Goal: Task Accomplishment & Management: Use online tool/utility

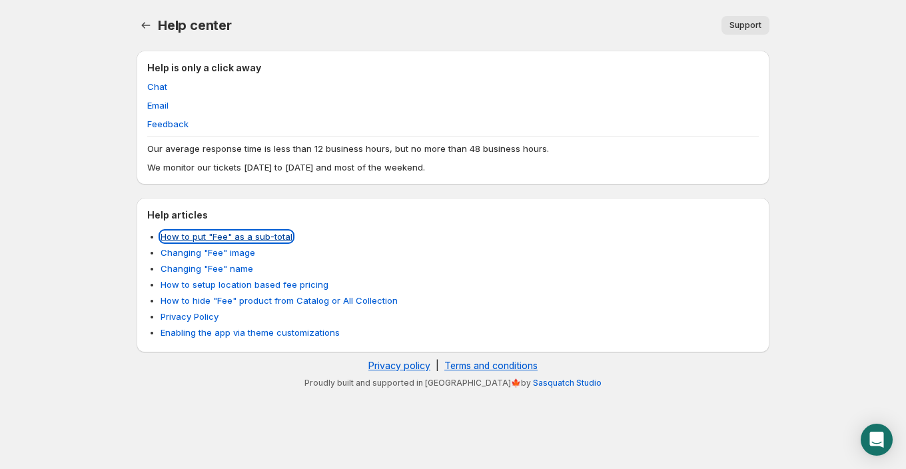
click at [263, 239] on link "How to put "Fee" as a sub-total" at bounding box center [227, 236] width 132 height 11
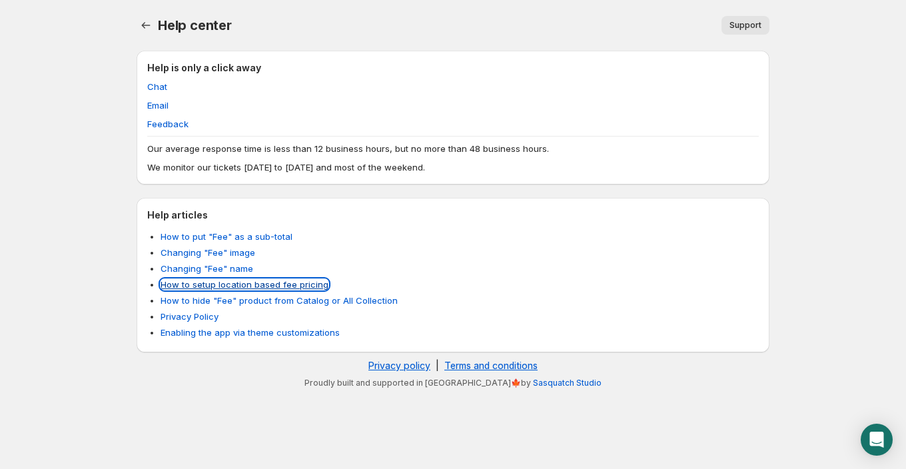
click at [255, 287] on link "How to setup location based fee pricing" at bounding box center [245, 284] width 168 height 11
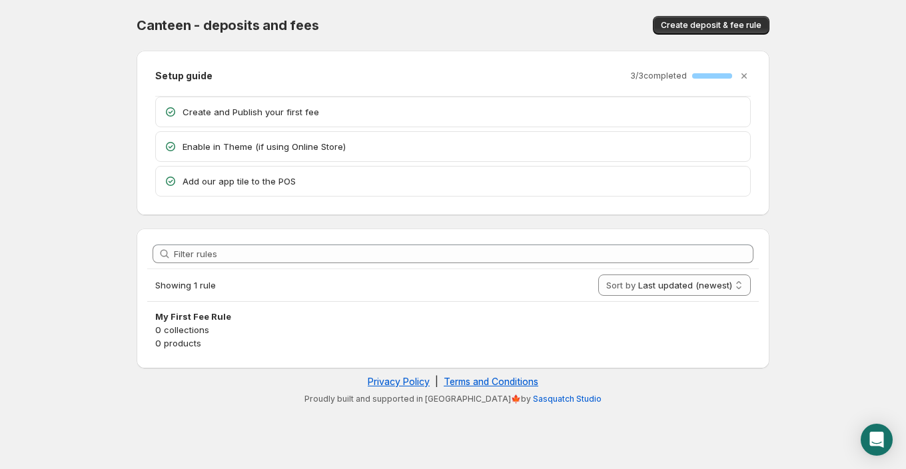
click at [240, 109] on p "Create and Publish your first fee" at bounding box center [463, 111] width 560 height 13
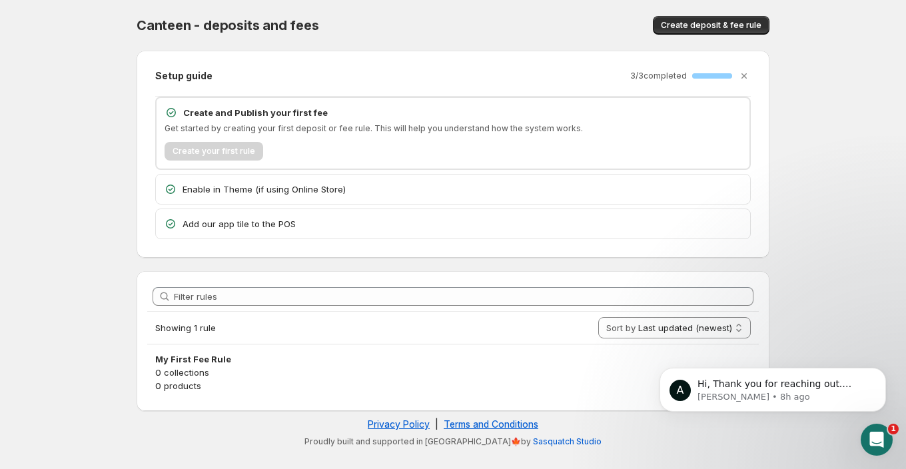
click at [227, 148] on div "Create your first rule" at bounding box center [453, 151] width 577 height 19
click at [228, 117] on p "Create and Publish your first fee" at bounding box center [462, 112] width 559 height 13
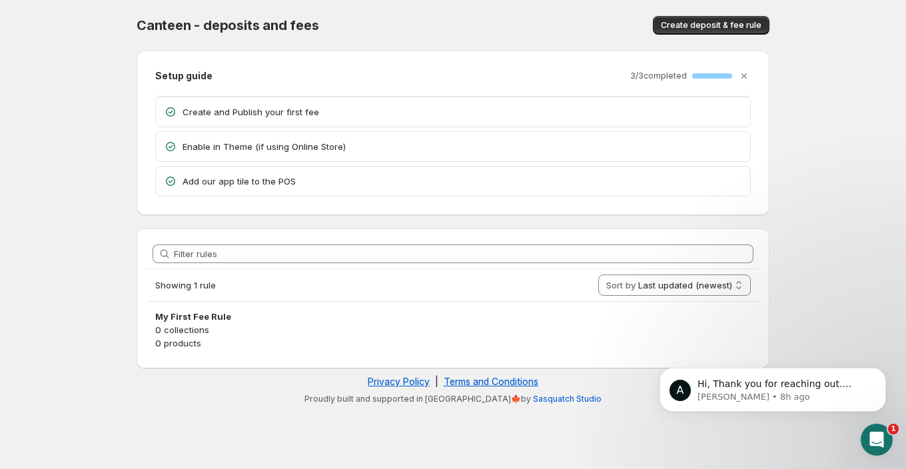
click at [165, 110] on icon at bounding box center [170, 111] width 13 height 13
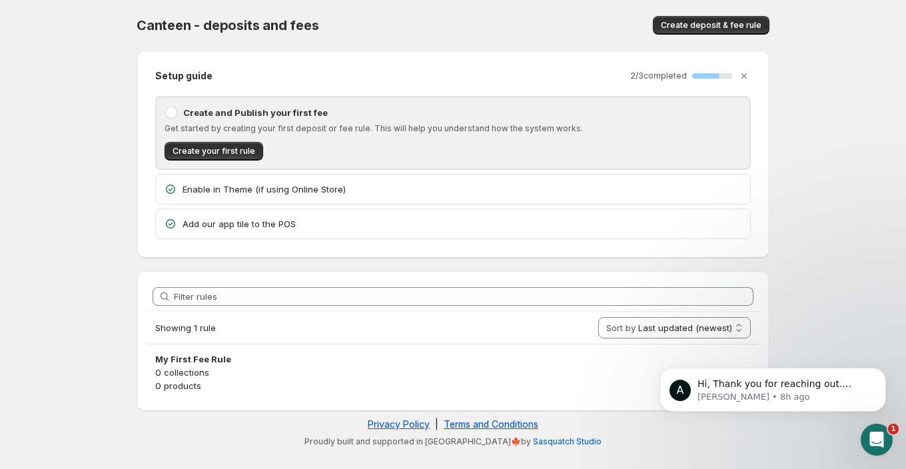
click at [169, 110] on div at bounding box center [171, 112] width 13 height 13
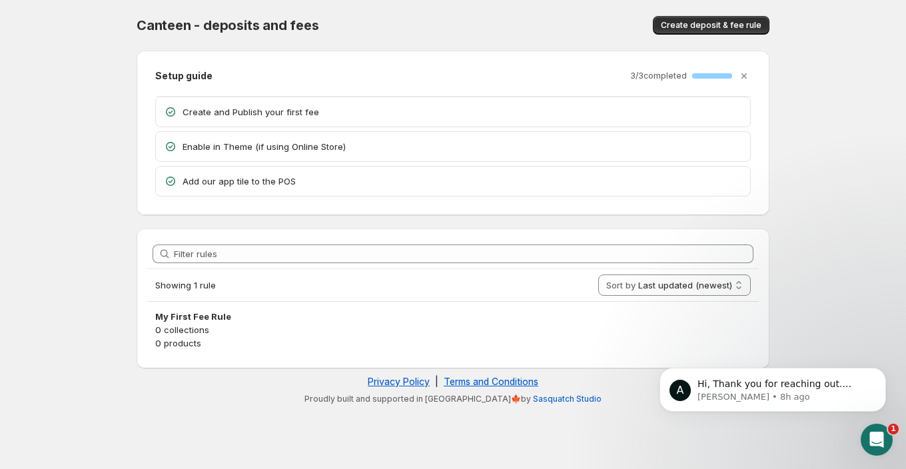
click at [169, 111] on icon at bounding box center [170, 111] width 13 height 13
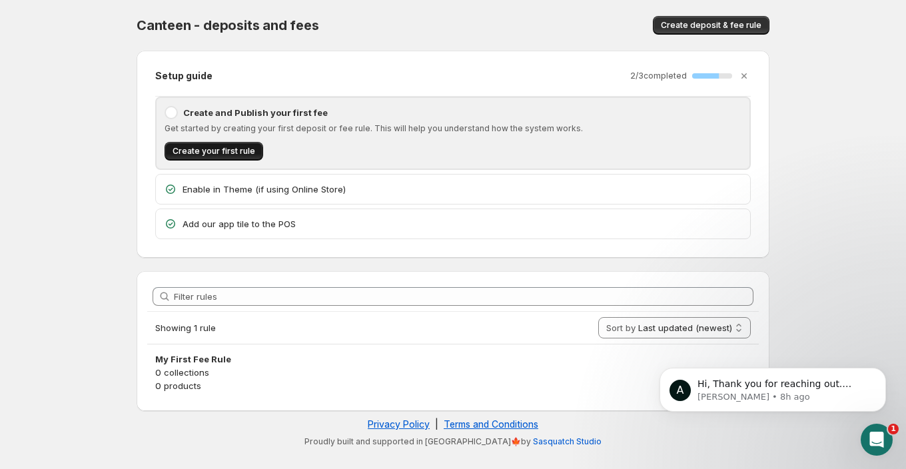
click at [182, 151] on span "Create your first rule" at bounding box center [214, 151] width 83 height 11
click at [829, 403] on p "Anupam • 8h ago" at bounding box center [784, 397] width 172 height 12
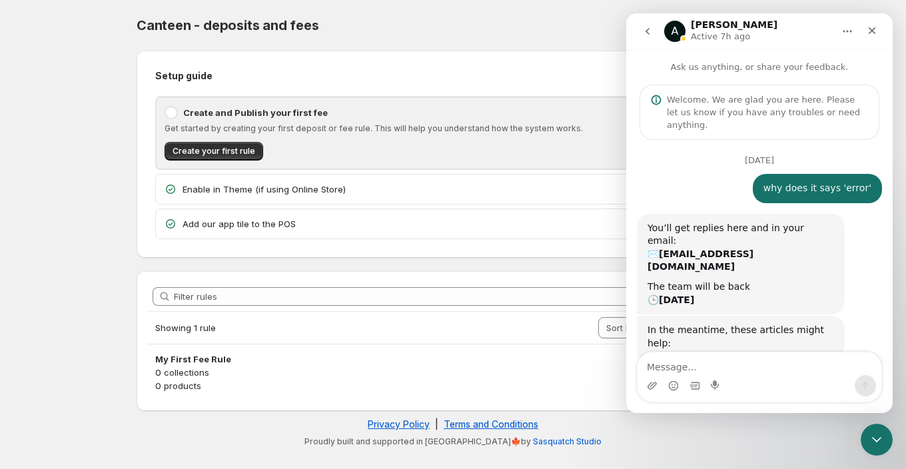
scroll to position [72, 0]
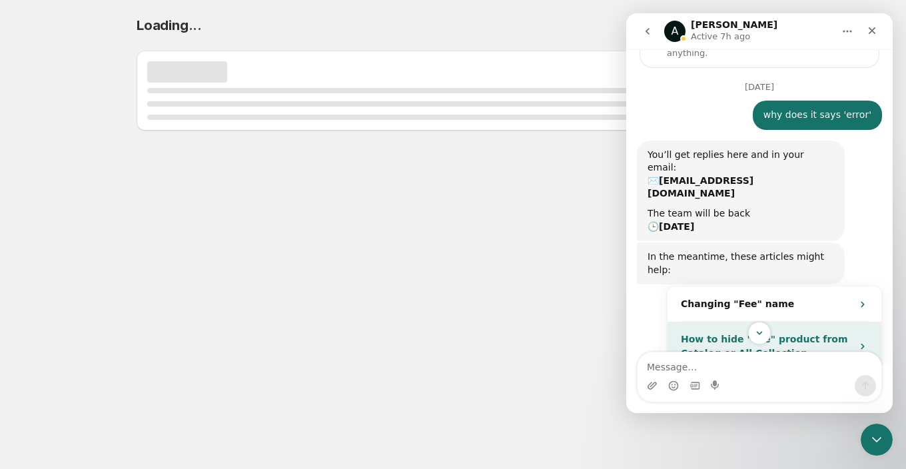
select select "deactive"
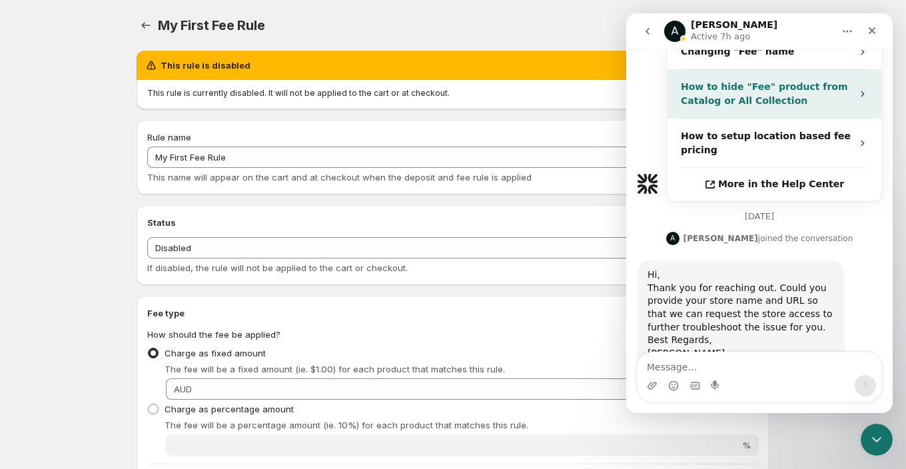
scroll to position [328, 0]
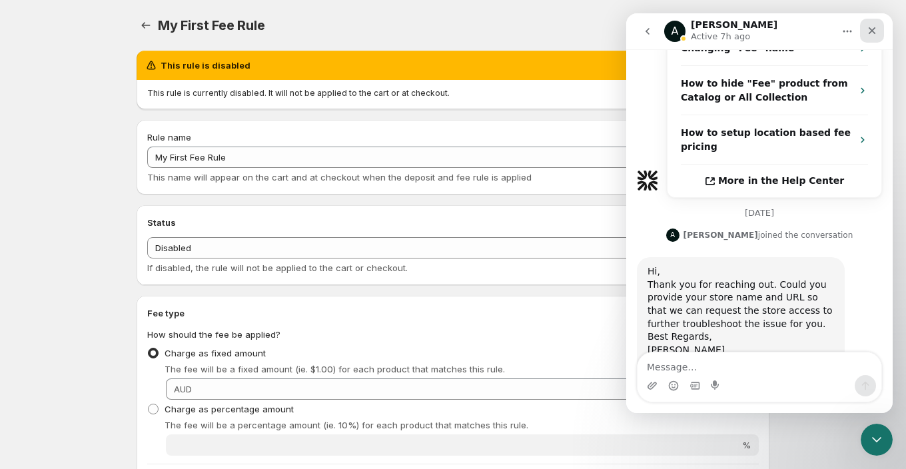
click at [873, 32] on icon "Close" at bounding box center [872, 30] width 11 height 11
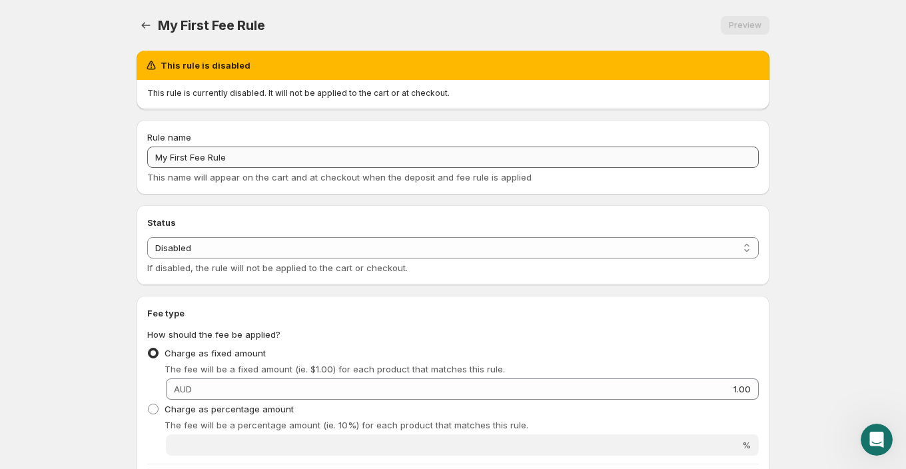
scroll to position [207, 0]
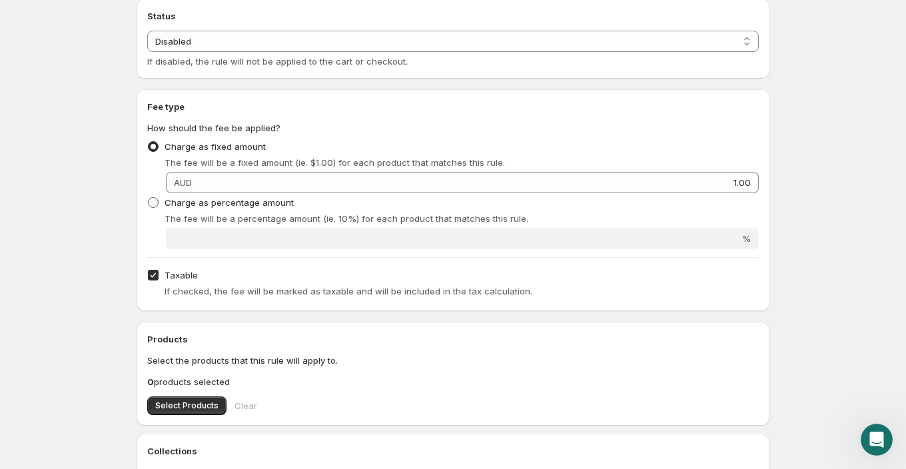
click at [259, 197] on span "Charge as percentage amount" at bounding box center [229, 202] width 129 height 11
click at [149, 197] on input "Charge as percentage amount" at bounding box center [148, 197] width 1 height 1
radio input "true"
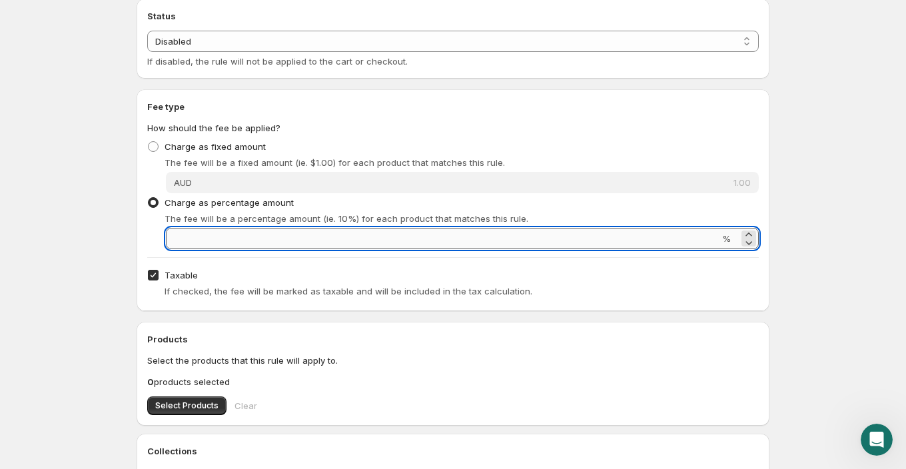
click at [273, 232] on input "Percentage amount" at bounding box center [443, 238] width 554 height 21
type input "12"
click at [157, 271] on input "Taxable" at bounding box center [153, 275] width 11 height 11
checkbox input "false"
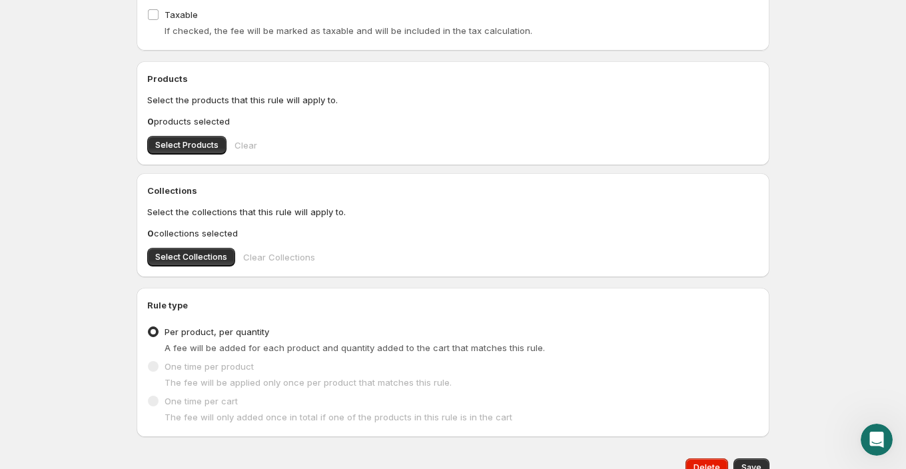
scroll to position [527, 0]
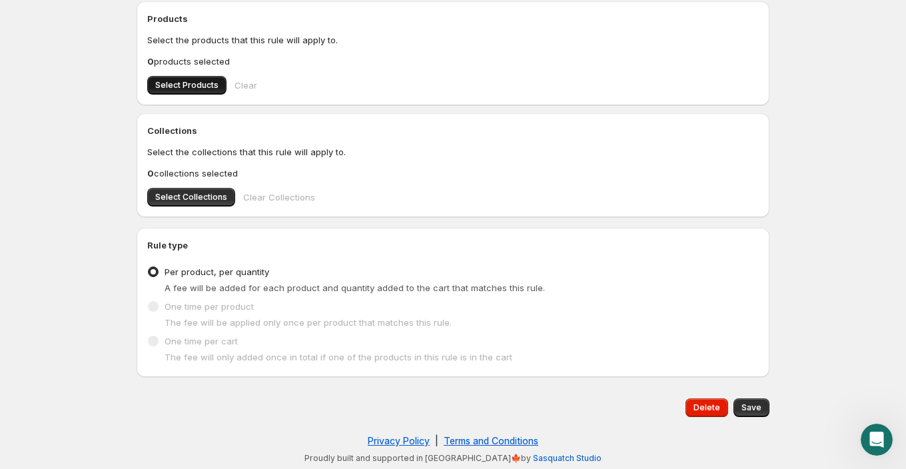
click at [202, 80] on span "Select Products" at bounding box center [186, 85] width 63 height 11
click at [219, 193] on span "Select Collections" at bounding box center [191, 197] width 72 height 11
click at [207, 81] on span "Select Products" at bounding box center [186, 85] width 63 height 11
click at [767, 416] on div "Delete Save" at bounding box center [453, 408] width 633 height 40
click at [758, 411] on span "Save" at bounding box center [752, 408] width 20 height 11
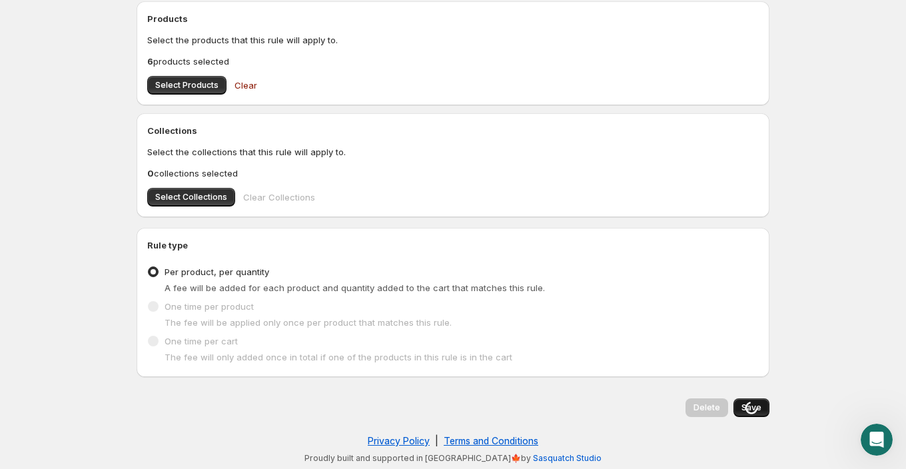
scroll to position [0, 0]
